Goal: Task Accomplishment & Management: Use online tool/utility

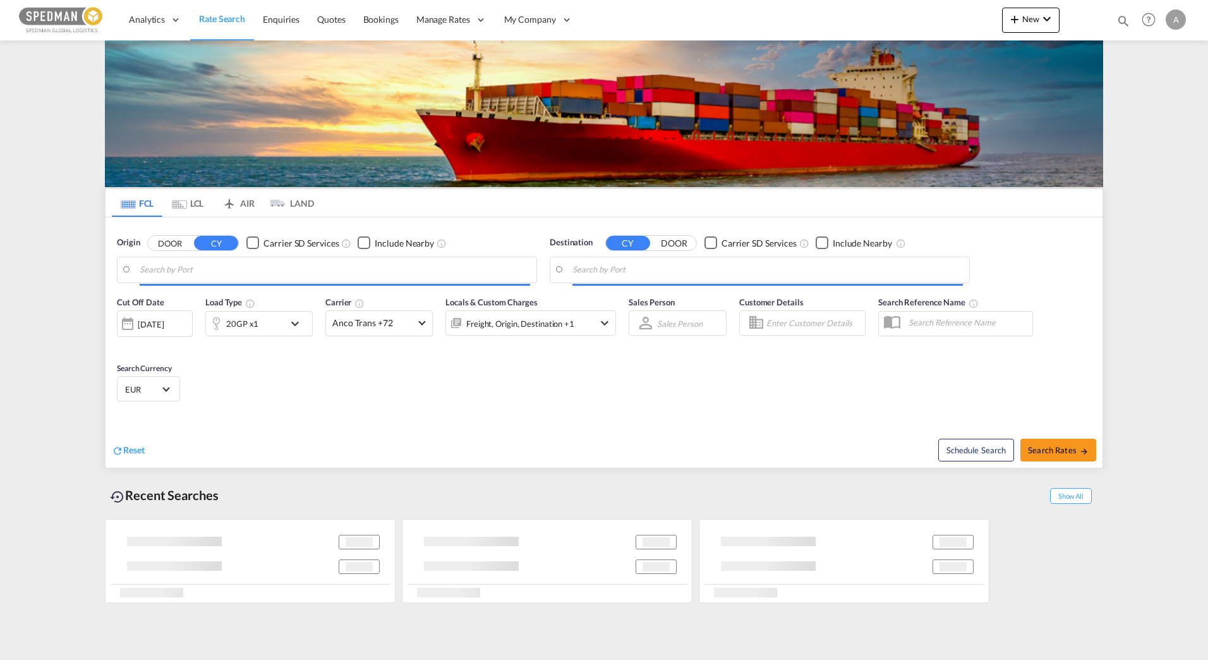
type input "[GEOGRAPHIC_DATA] ([GEOGRAPHIC_DATA]), [GEOGRAPHIC_DATA]"
type input "[GEOGRAPHIC_DATA], [GEOGRAPHIC_DATA]"
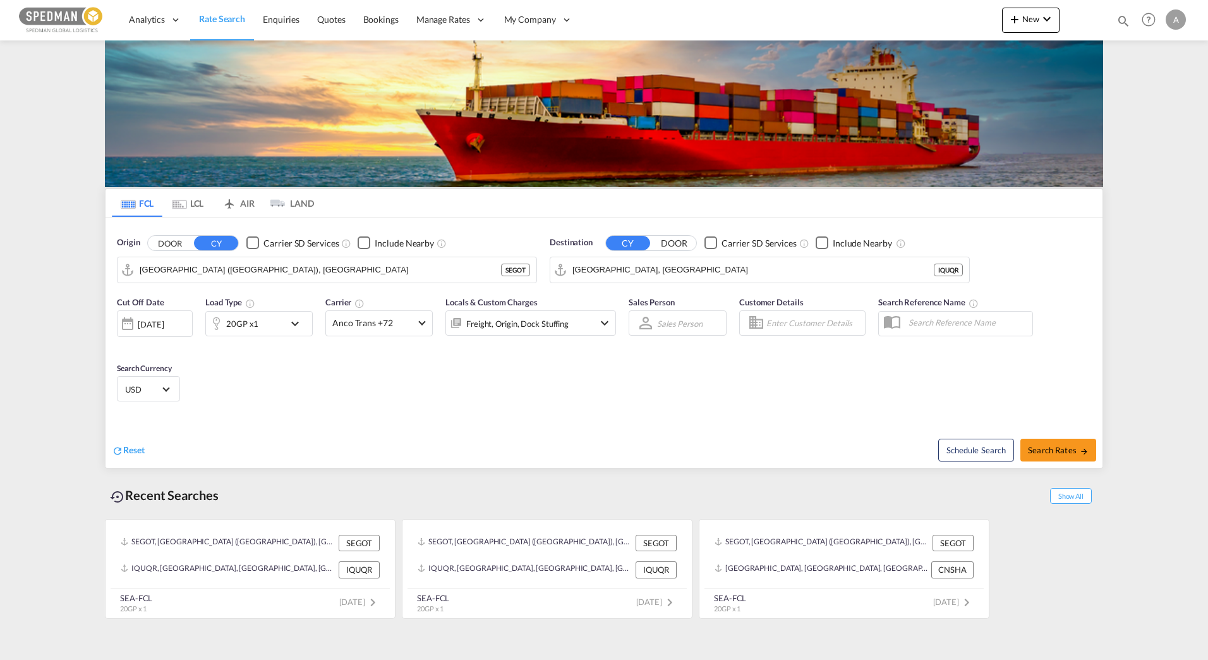
drag, startPoint x: 364, startPoint y: 425, endPoint x: 373, endPoint y: 409, distance: 17.6
click at [365, 425] on div "Reset" at bounding box center [359, 440] width 495 height 35
click at [1042, 8] on button "New" at bounding box center [1031, 20] width 58 height 25
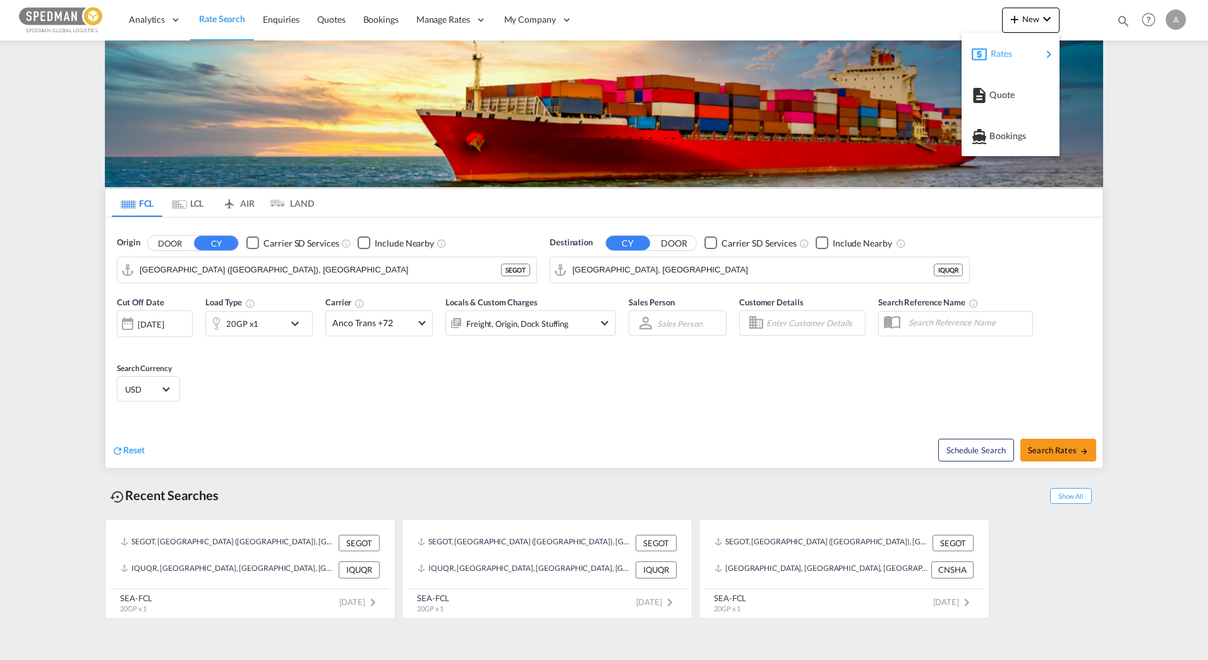
click at [1000, 56] on span "Rates" at bounding box center [998, 53] width 15 height 25
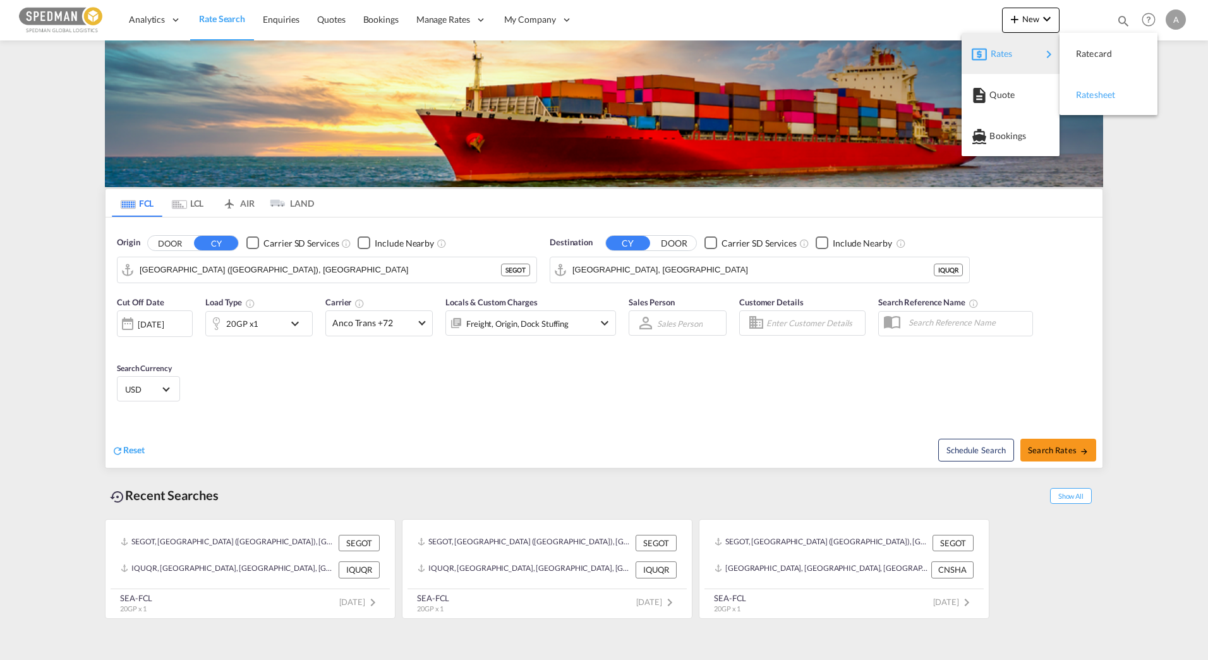
click at [1119, 92] on div "Ratesheet" at bounding box center [1099, 95] width 47 height 32
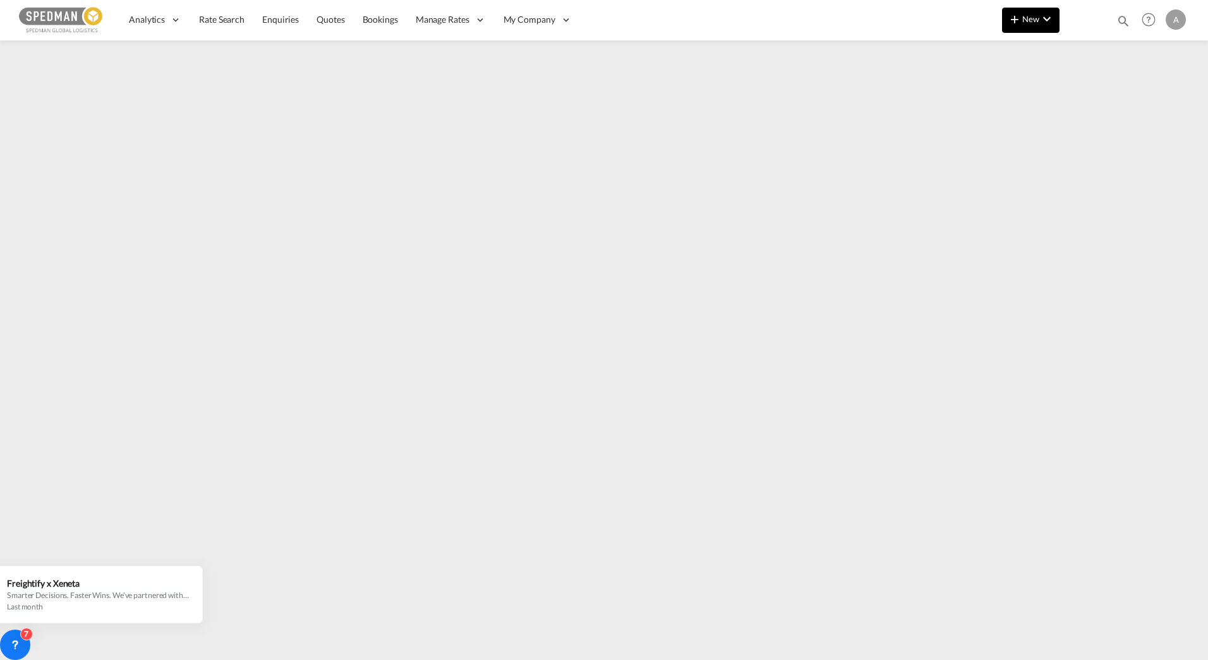
click at [1017, 24] on md-icon "icon-plus 400-fg" at bounding box center [1014, 18] width 15 height 15
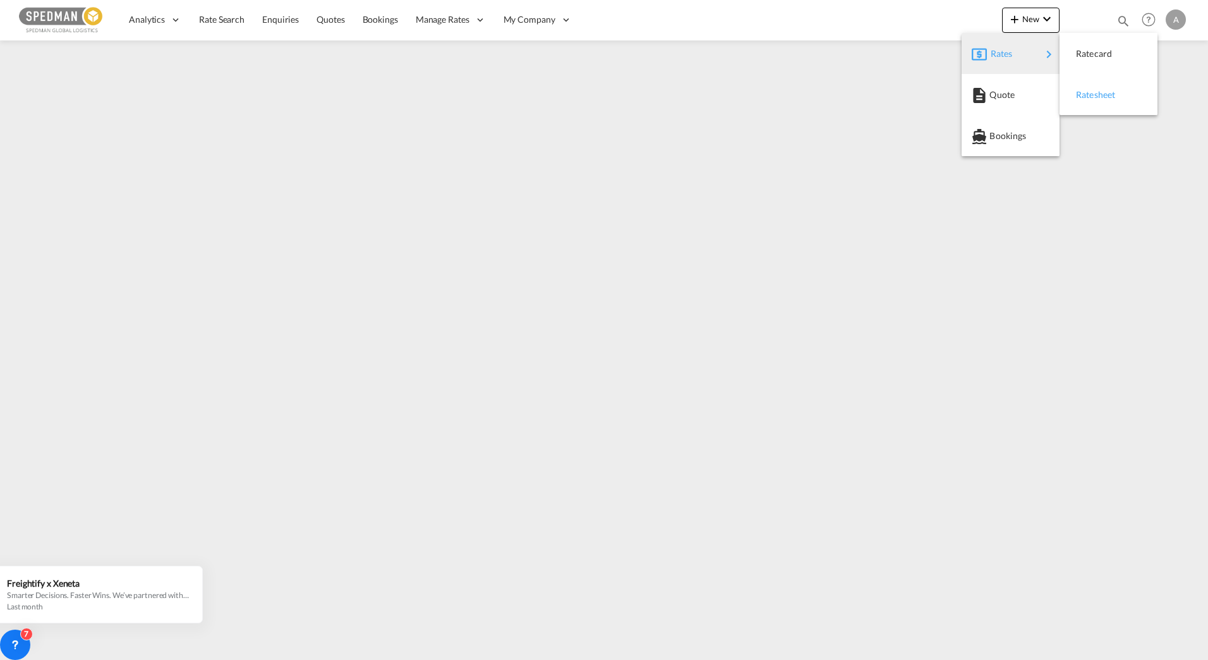
click at [1070, 106] on div "Ratesheet" at bounding box center [1109, 95] width 78 height 32
